Goal: Check status

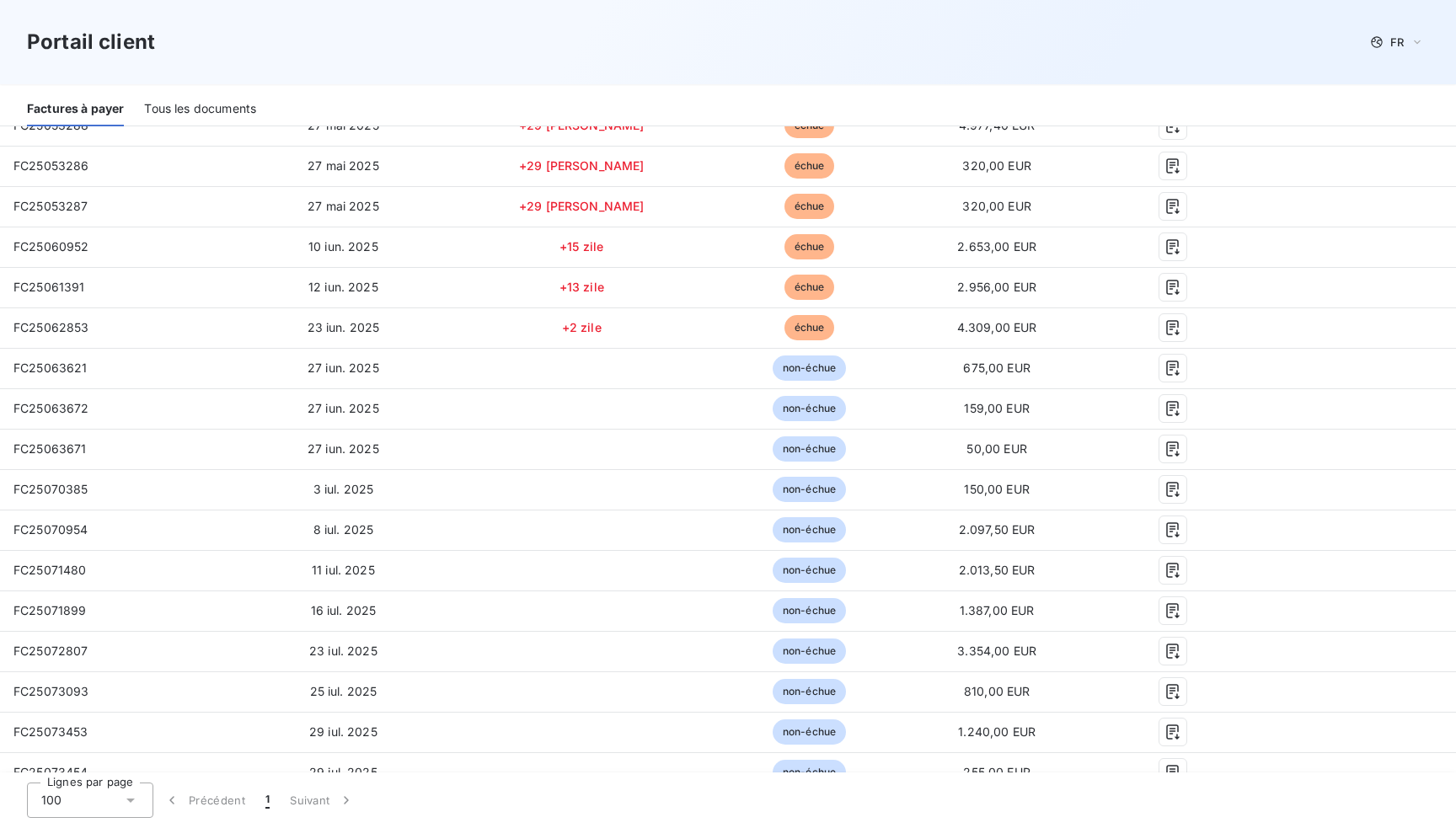
scroll to position [455, 0]
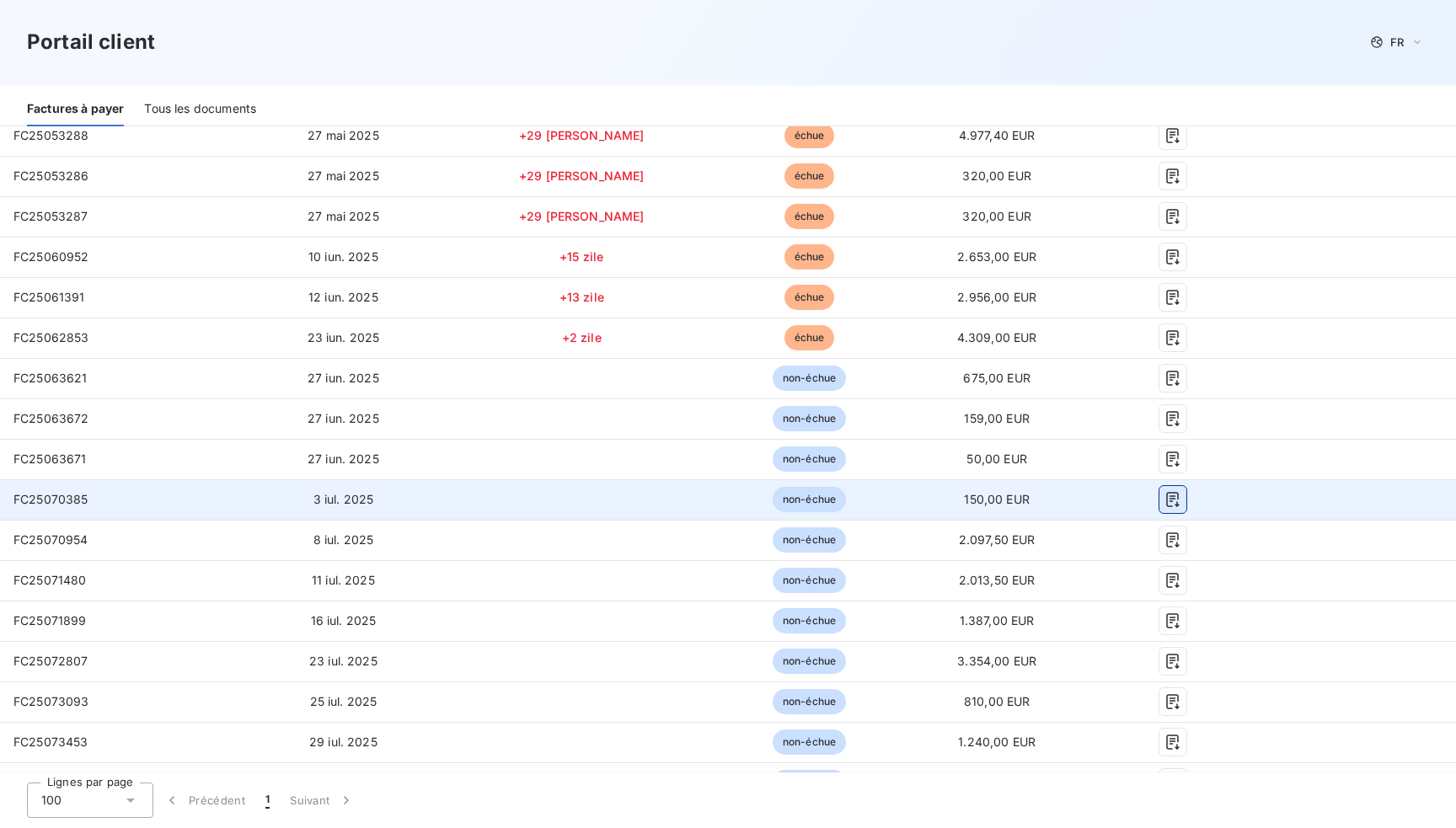
click at [1164, 499] on icon "button" at bounding box center [1172, 499] width 16 height 16
